Goal: Check status: Check status

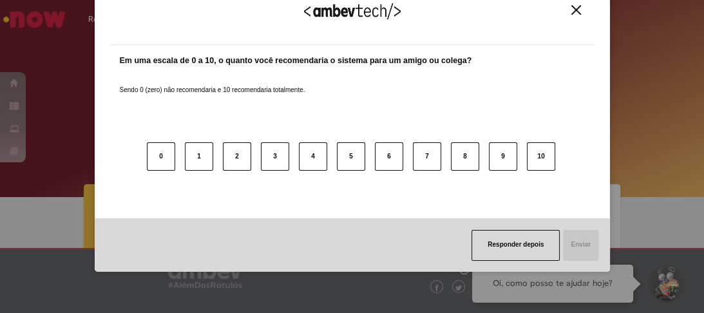
click at [571, 9] on img "Close" at bounding box center [576, 10] width 10 height 10
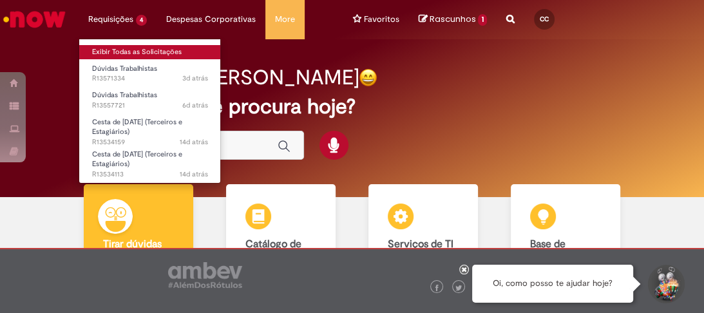
click at [106, 47] on link "Exibir Todas as Solicitações" at bounding box center [150, 52] width 142 height 14
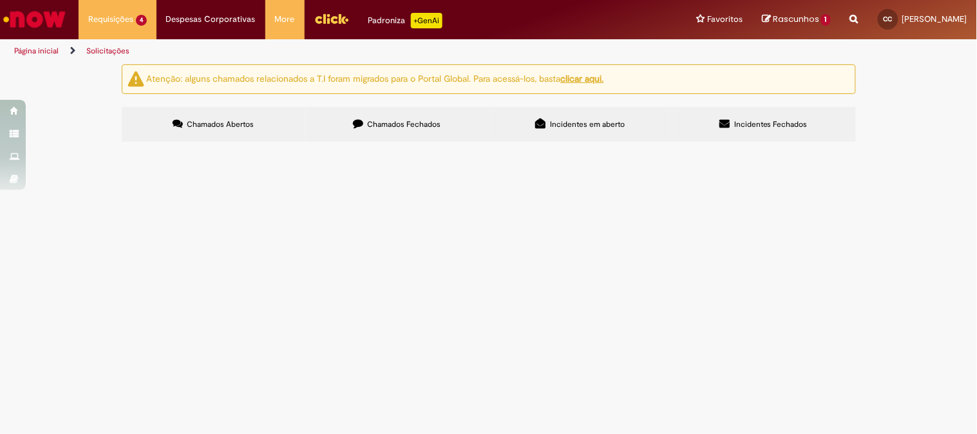
click at [0, 0] on span "Oi, boa tarde! Tudo bem? Gostaria de alinhamento com o jurídico quanto ao segui…" at bounding box center [0, 0] width 0 height 0
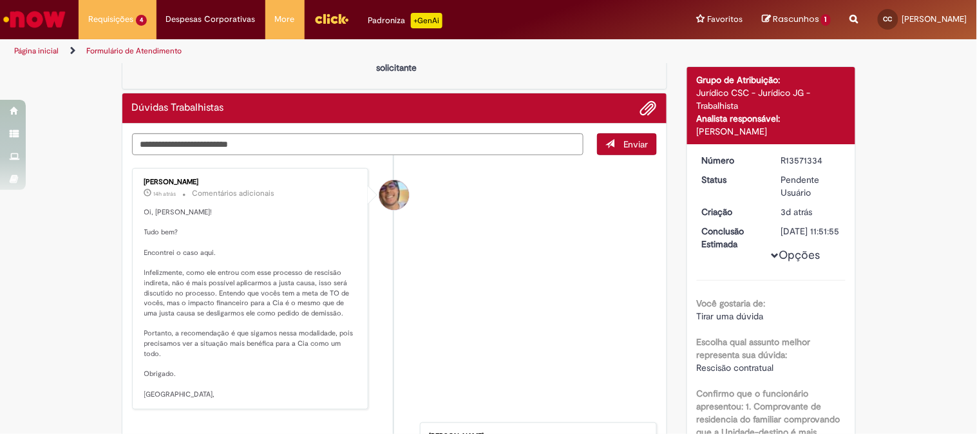
scroll to position [143, 0]
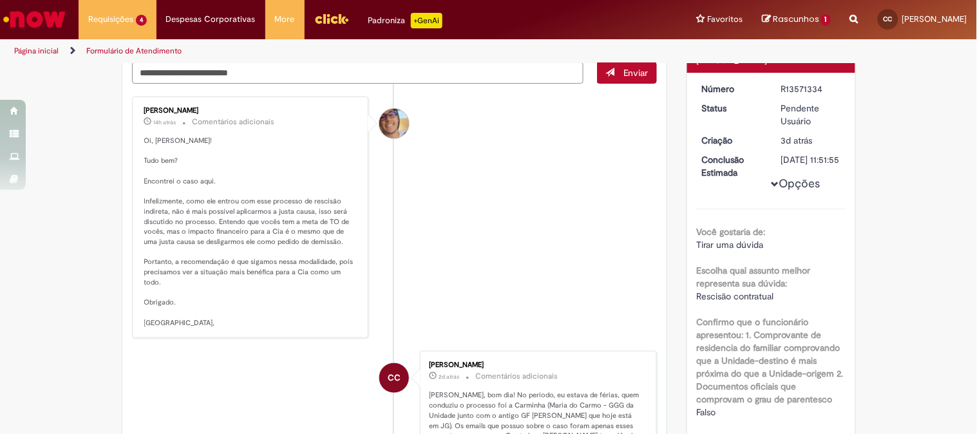
drag, startPoint x: 818, startPoint y: 88, endPoint x: 765, endPoint y: 91, distance: 52.9
click at [703, 91] on dd "R13571334" at bounding box center [811, 88] width 79 height 13
copy div "R13571334"
click at [291, 312] on li "CC [PERSON_NAME] 2d atrás 2 dias atrás Comentários adicionais [PERSON_NAME], bo…" at bounding box center [395, 416] width 526 height 131
